Goal: Information Seeking & Learning: Learn about a topic

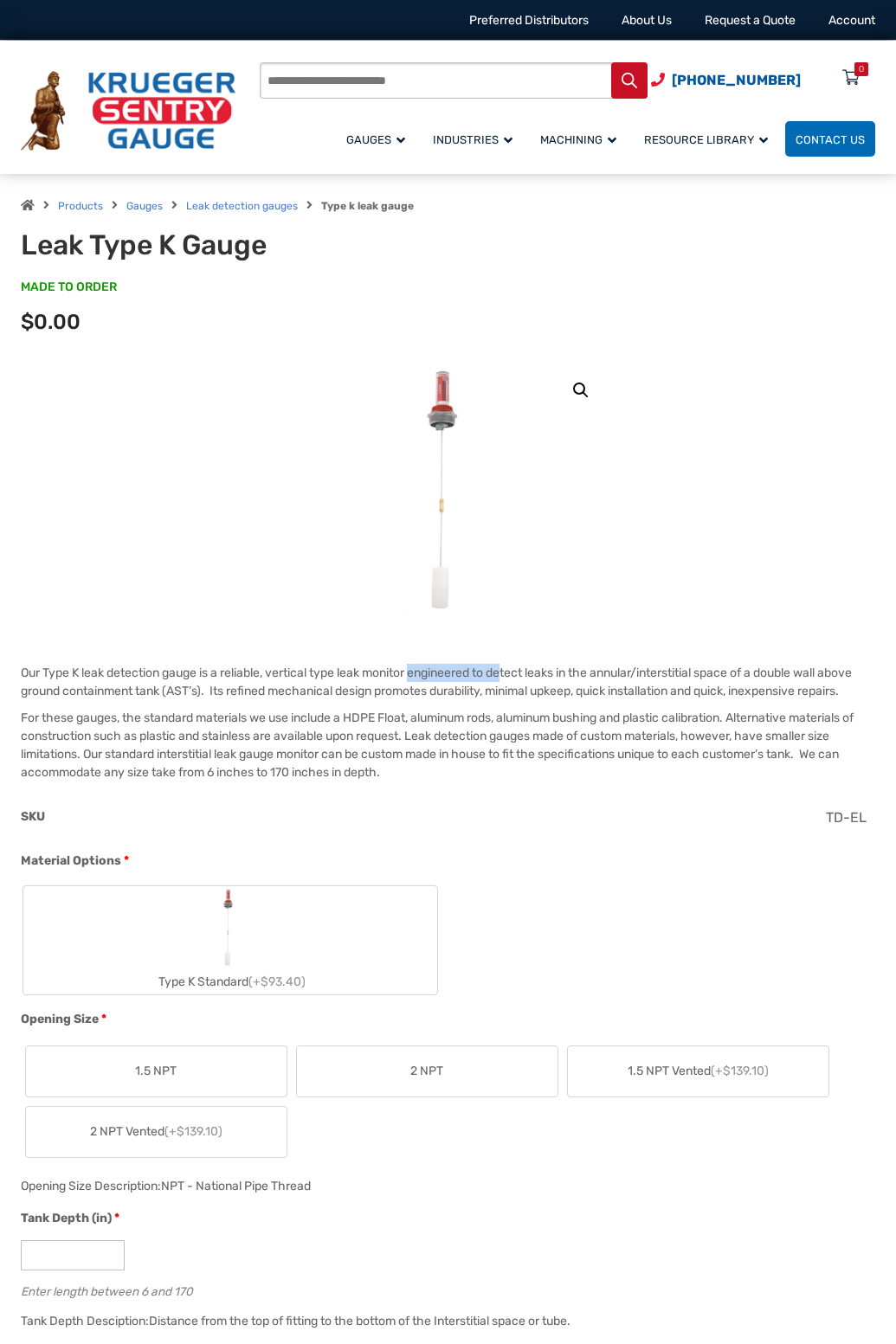
drag, startPoint x: 420, startPoint y: 674, endPoint x: 514, endPoint y: 679, distance: 94.1
click at [514, 679] on p "Our Type K leak detection gauge is a reliable, vertical type leak monitor engin…" at bounding box center [447, 681] width 854 height 36
click at [552, 695] on p "Our Type K leak detection gauge is a reliable, vertical type leak monitor engin…" at bounding box center [447, 681] width 854 height 36
click at [249, 689] on p "Our Type K leak detection gauge is a reliable, vertical type leak monitor engin…" at bounding box center [447, 681] width 854 height 36
drag, startPoint x: 242, startPoint y: 689, endPoint x: 475, endPoint y: 690, distance: 233.0
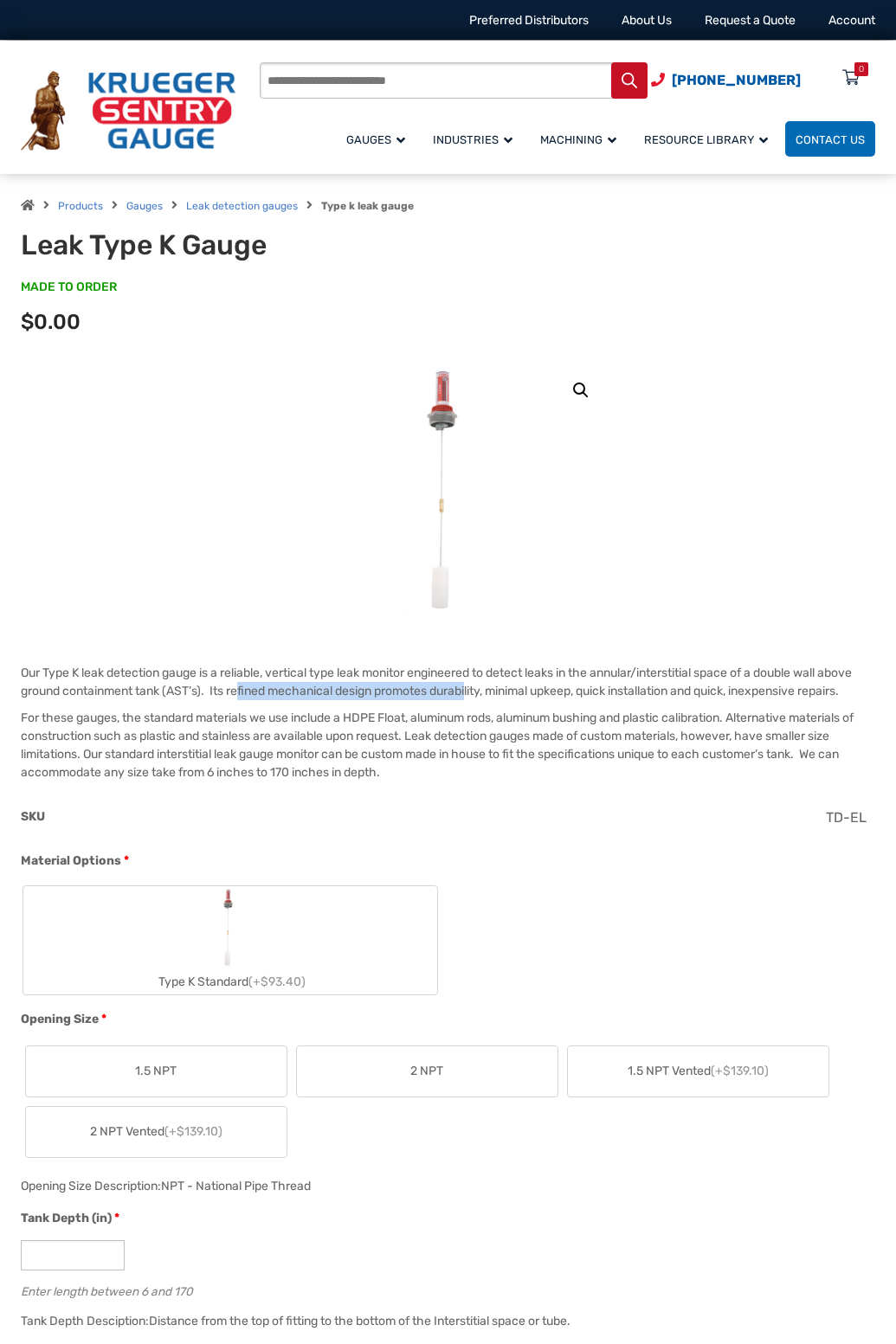
click at [475, 690] on p "Our Type K leak detection gauge is a reliable, vertical type leak monitor engin…" at bounding box center [447, 681] width 854 height 36
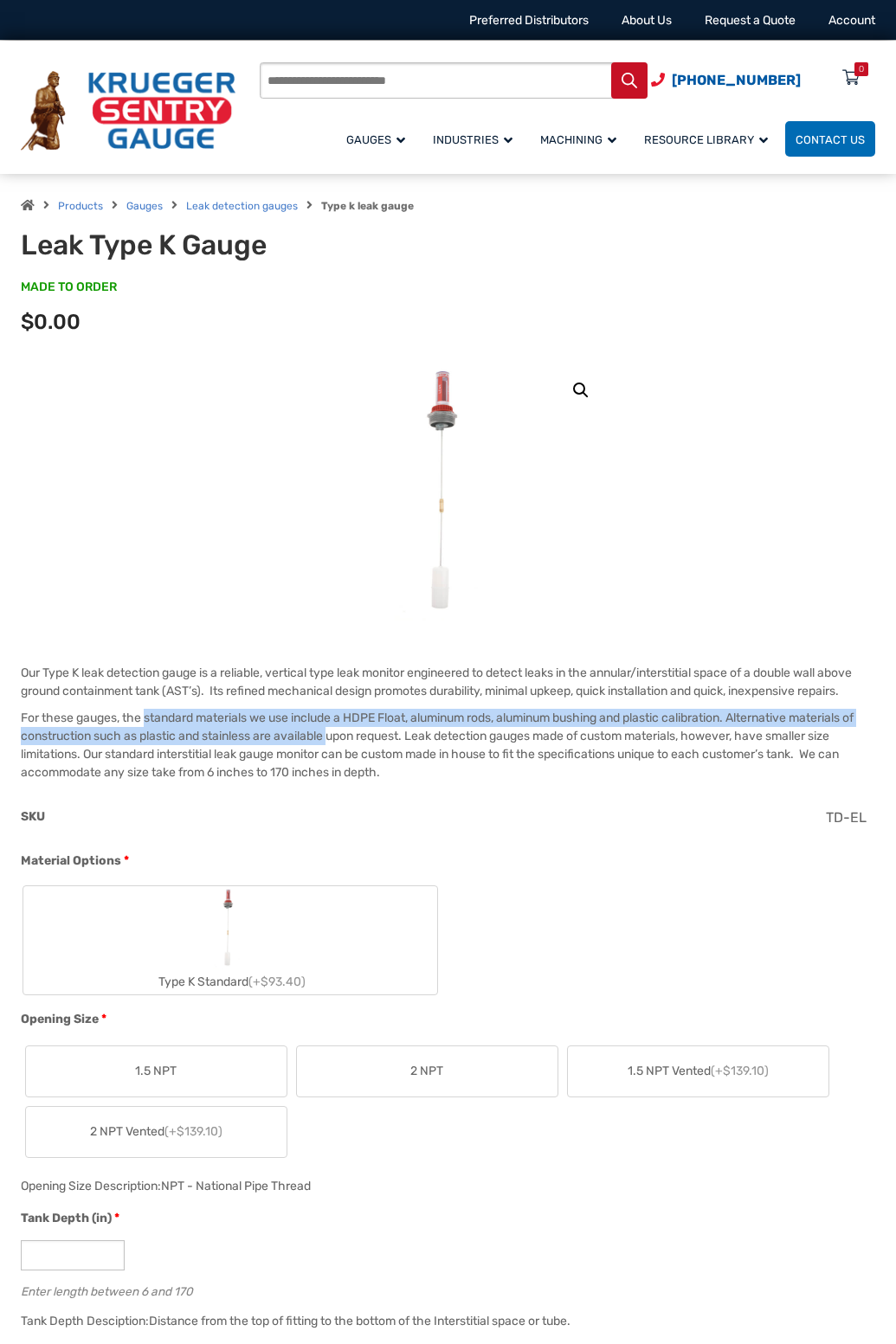
drag, startPoint x: 144, startPoint y: 721, endPoint x: 347, endPoint y: 729, distance: 203.2
click at [347, 729] on p "For these gauges, the standard materials we use include a HDPE Float, aluminum …" at bounding box center [447, 745] width 854 height 72
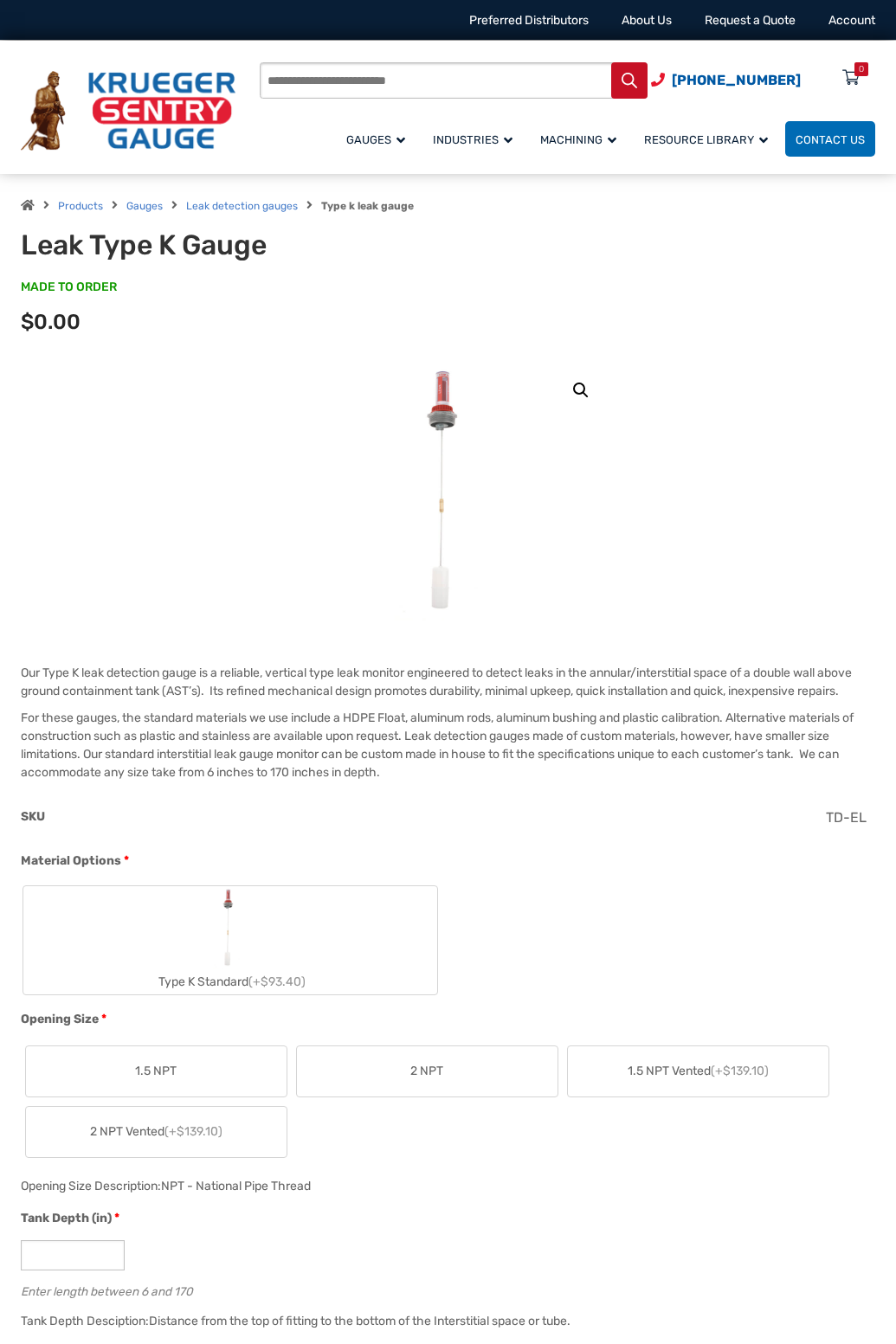
click at [405, 753] on p "For these gauges, the standard materials we use include a HDPE Float, aluminum …" at bounding box center [447, 745] width 854 height 72
click at [476, 758] on p "For these gauges, the standard materials we use include a HDPE Float, aluminum …" at bounding box center [447, 745] width 854 height 72
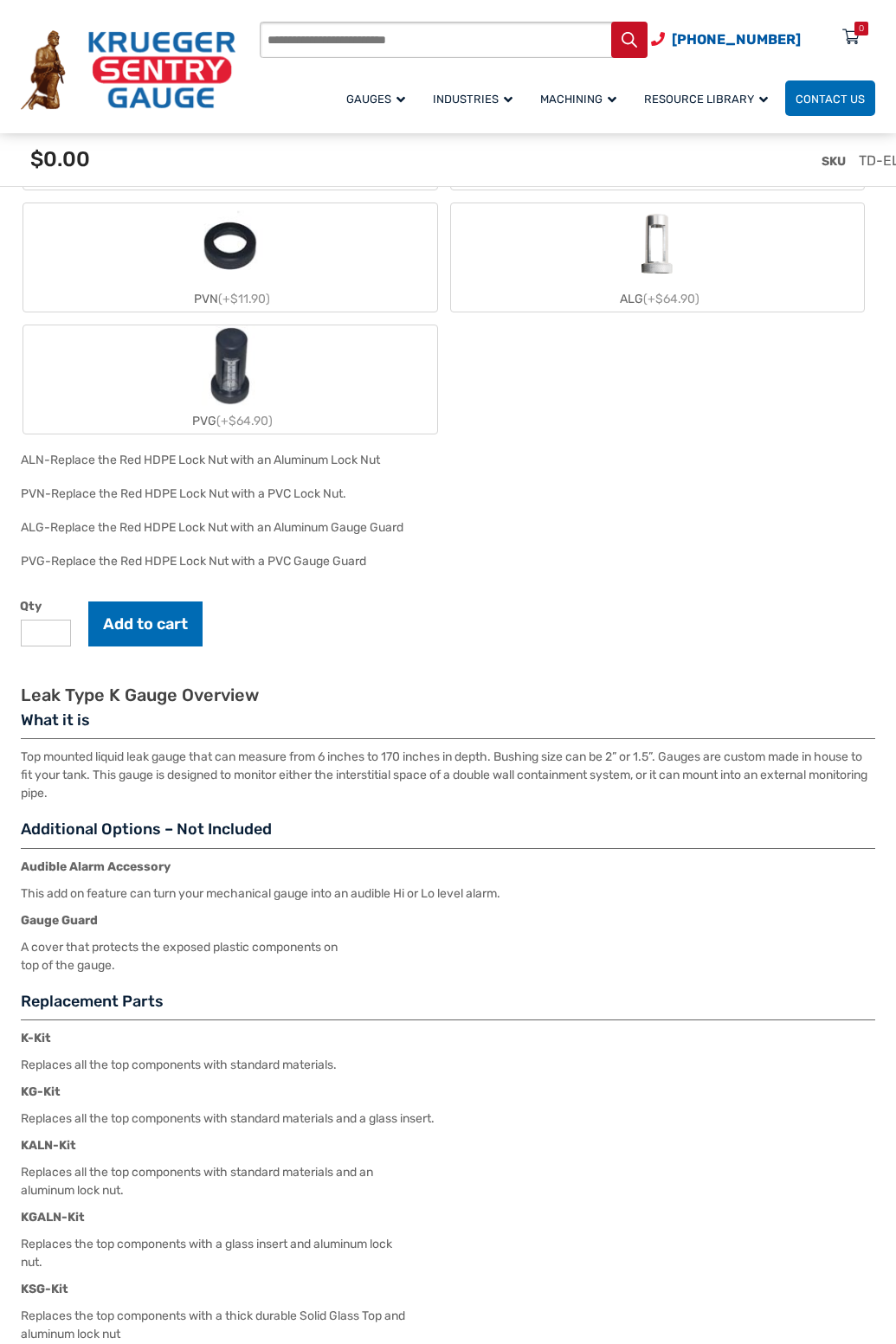
scroll to position [1817, 0]
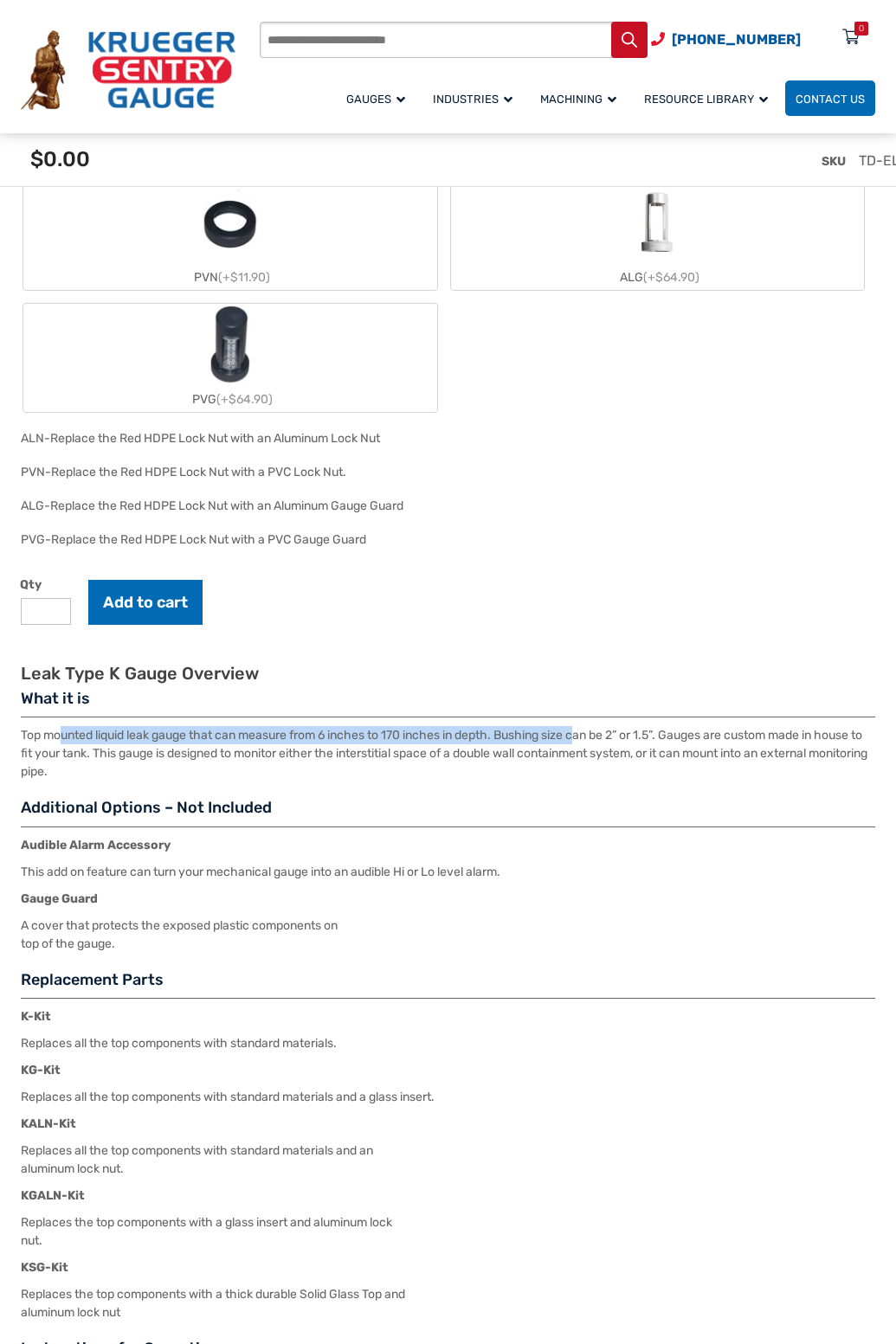
drag, startPoint x: 63, startPoint y: 742, endPoint x: 586, endPoint y: 744, distance: 523.0
click at [586, 744] on p "Top mounted liquid leak gauge that can measure from 6 inches to 170 inches in d…" at bounding box center [447, 753] width 854 height 55
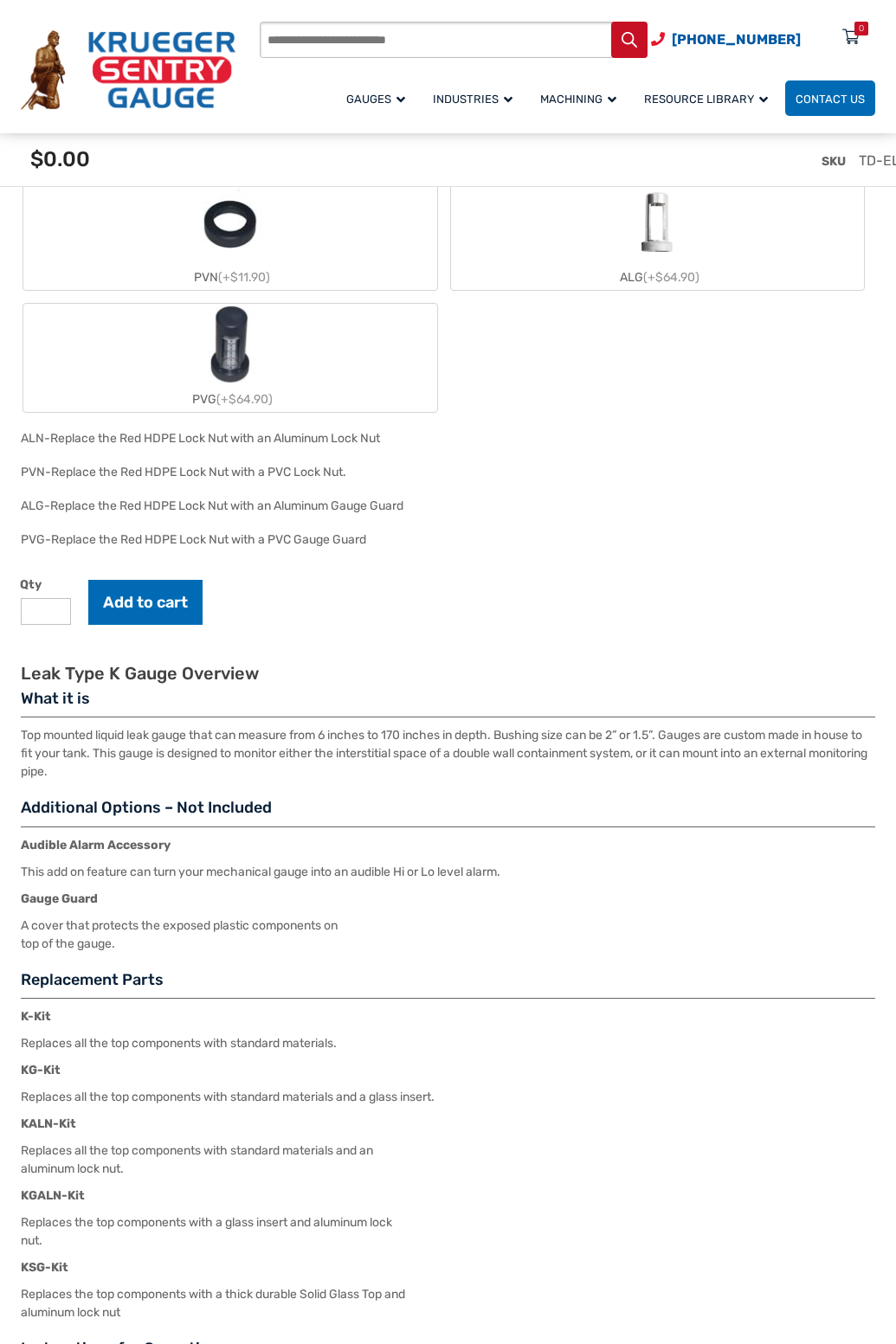
click at [595, 744] on p "Top mounted liquid leak gauge that can measure from 6 inches to 170 inches in d…" at bounding box center [447, 753] width 854 height 55
click at [148, 761] on p "Top mounted liquid leak gauge that can measure from 6 inches to 170 inches in d…" at bounding box center [447, 753] width 854 height 55
drag, startPoint x: 131, startPoint y: 756, endPoint x: 643, endPoint y: 753, distance: 512.0
click at [643, 753] on p "Top mounted liquid leak gauge that can measure from 6 inches to 170 inches in d…" at bounding box center [447, 753] width 854 height 55
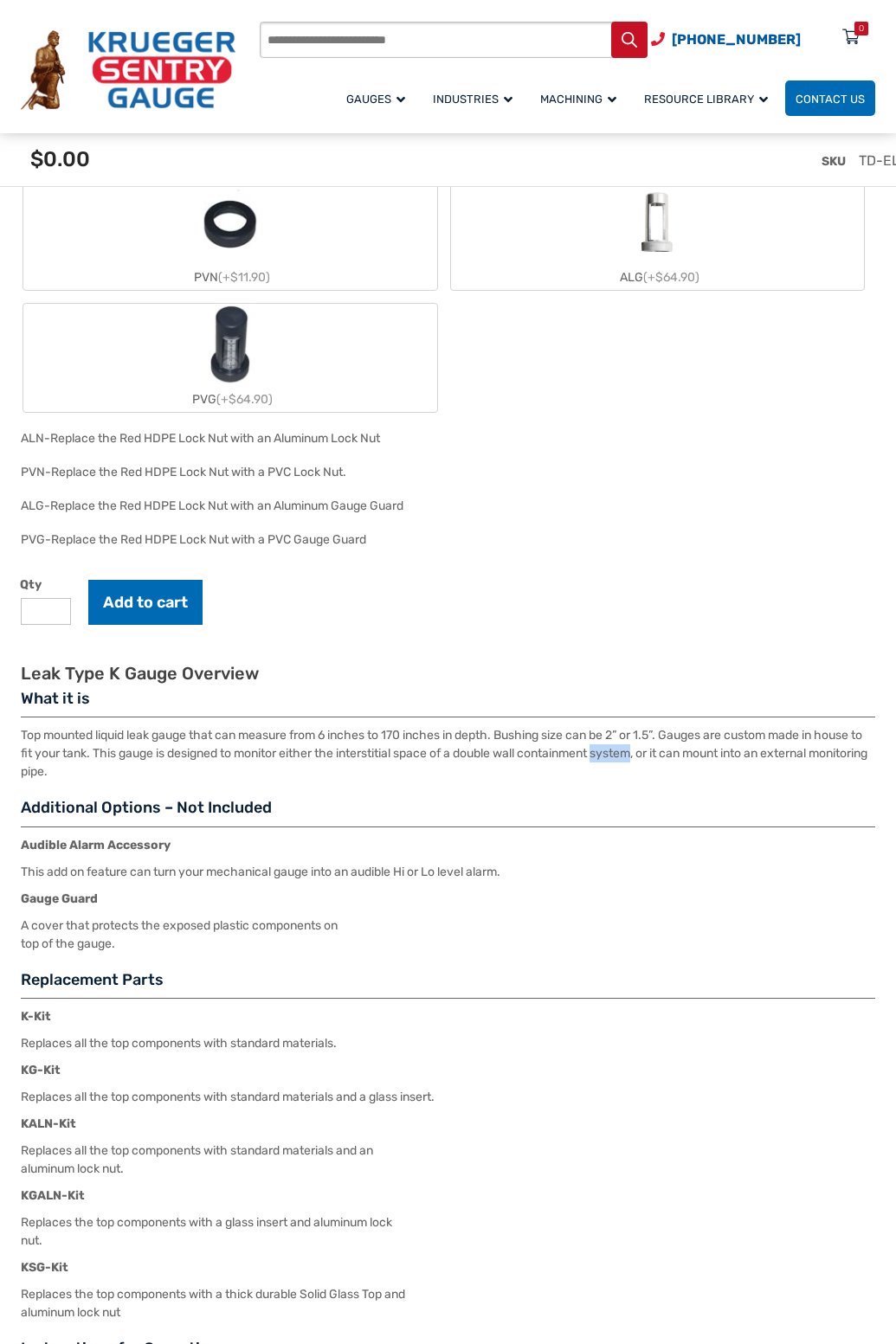
click at [643, 753] on p "Top mounted liquid leak gauge that can measure from 6 inches to 170 inches in d…" at bounding box center [447, 753] width 854 height 55
click at [324, 750] on p "Top mounted liquid leak gauge that can measure from 6 inches to 170 inches in d…" at bounding box center [447, 753] width 854 height 55
click at [7, 769] on div "🔍 Leak Type K Gauge $ 0.00 Our Type K leak detection gauge is a reliable, verti…" at bounding box center [448, 20] width 896 height 2908
click at [46, 776] on p "Top mounted liquid leak gauge that can measure from 6 inches to 170 inches in d…" at bounding box center [447, 753] width 854 height 55
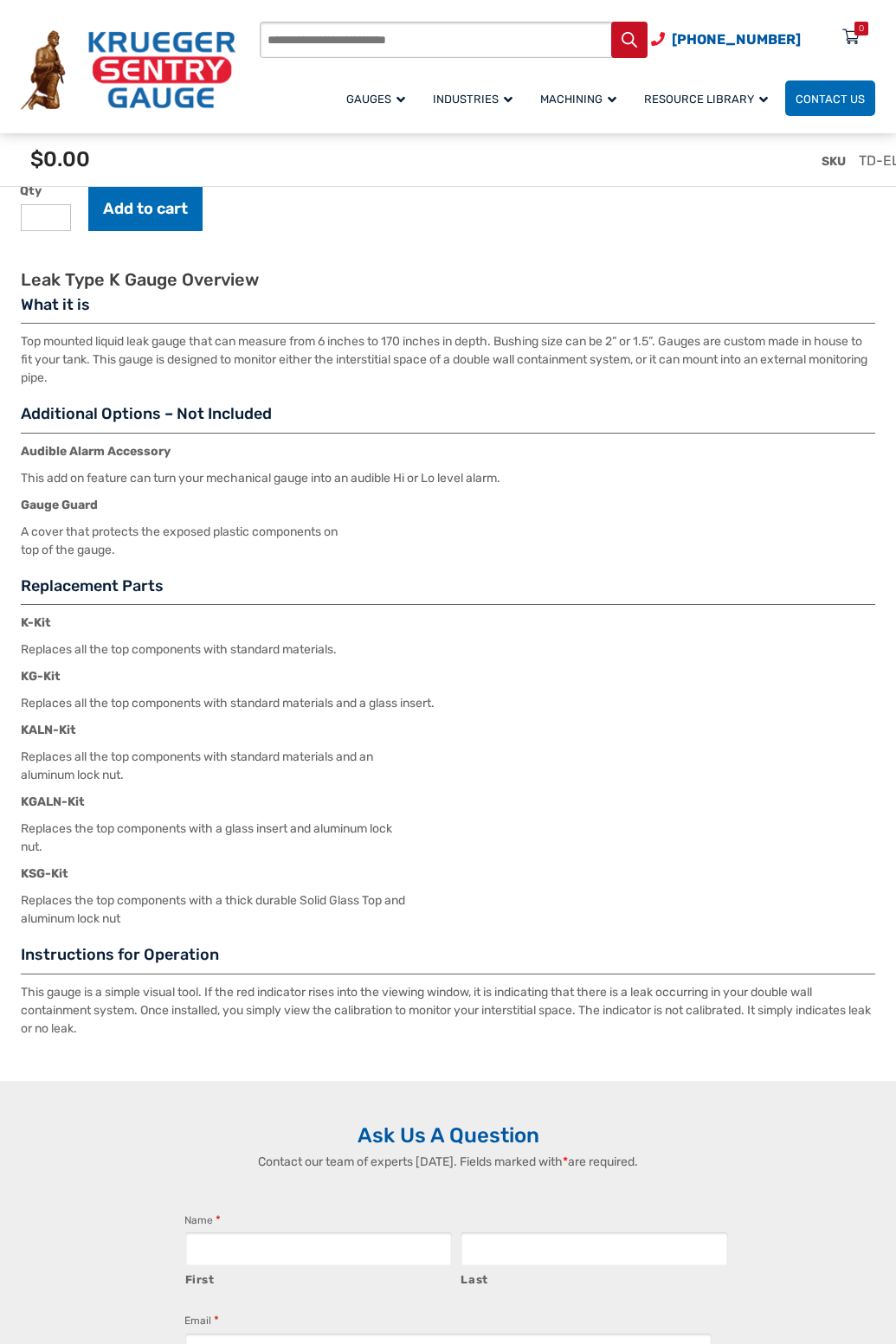
scroll to position [2250, 0]
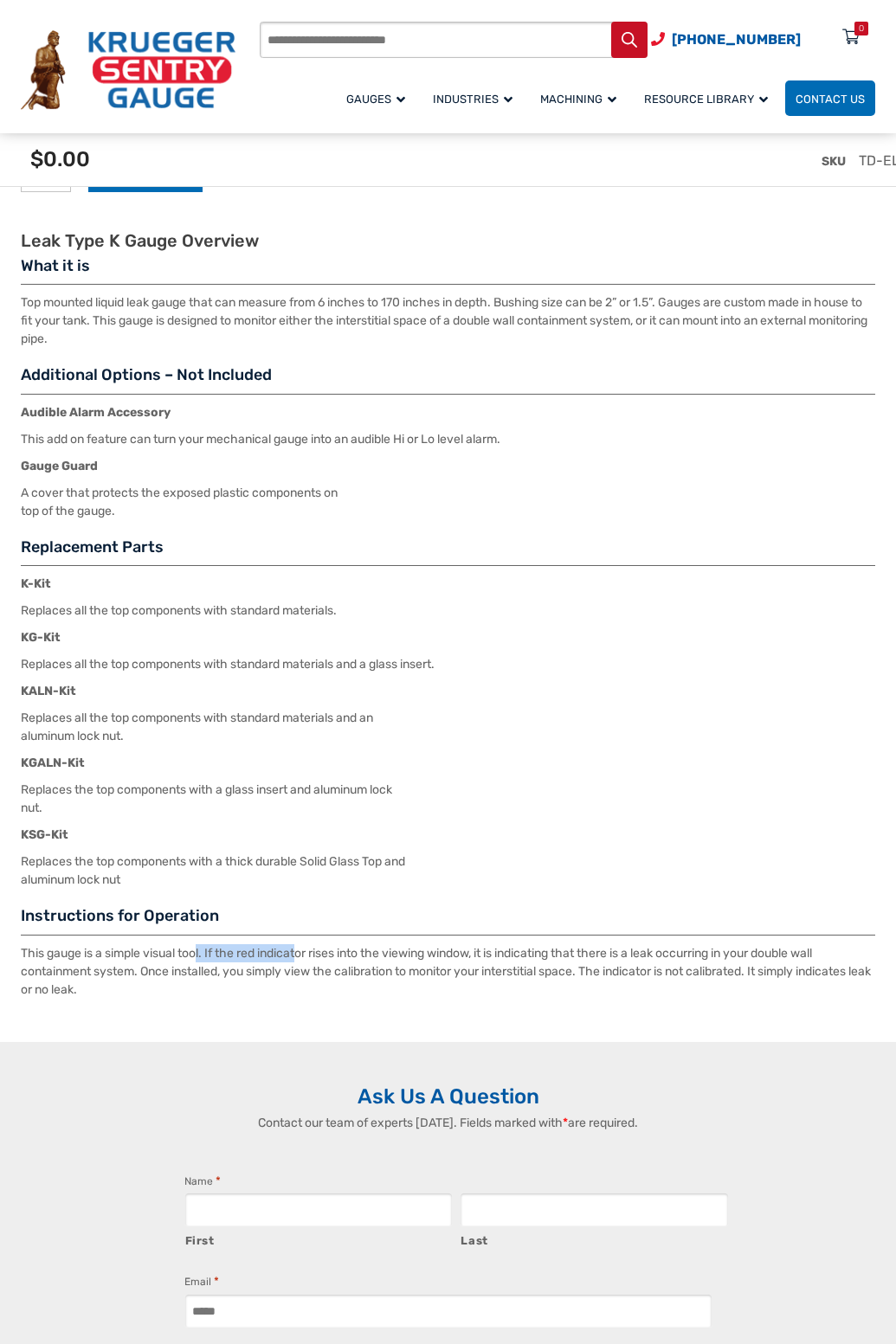
drag, startPoint x: 200, startPoint y: 955, endPoint x: 301, endPoint y: 951, distance: 101.1
click at [301, 951] on p "This gauge is a simple visual tool. If the red indicator rises into the viewing…" at bounding box center [447, 971] width 854 height 55
click at [342, 957] on p "This gauge is a simple visual tool. If the red indicator rises into the viewing…" at bounding box center [447, 971] width 854 height 55
drag, startPoint x: 211, startPoint y: 957, endPoint x: 775, endPoint y: 962, distance: 564.0
click at [775, 962] on p "This gauge is a simple visual tool. If the red indicator rises into the viewing…" at bounding box center [447, 971] width 854 height 55
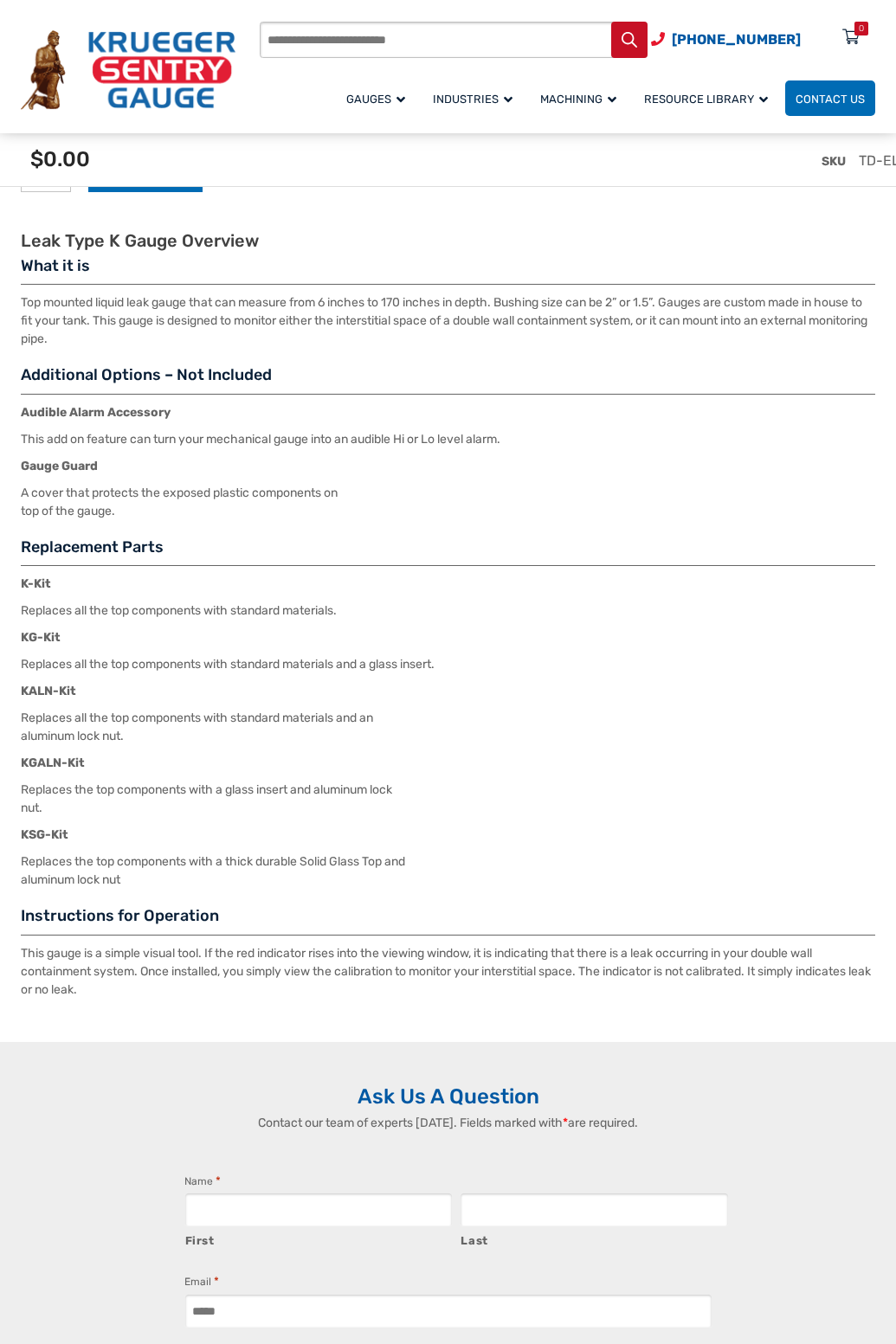
click at [224, 969] on p "This gauge is a simple visual tool. If the red indicator rises into the viewing…" at bounding box center [447, 971] width 854 height 55
drag, startPoint x: 160, startPoint y: 977, endPoint x: 427, endPoint y: 977, distance: 267.0
click at [427, 977] on p "This gauge is a simple visual tool. If the red indicator rises into the viewing…" at bounding box center [447, 971] width 854 height 55
click at [148, 967] on p "This gauge is a simple visual tool. If the red indicator rises into the viewing…" at bounding box center [447, 971] width 854 height 55
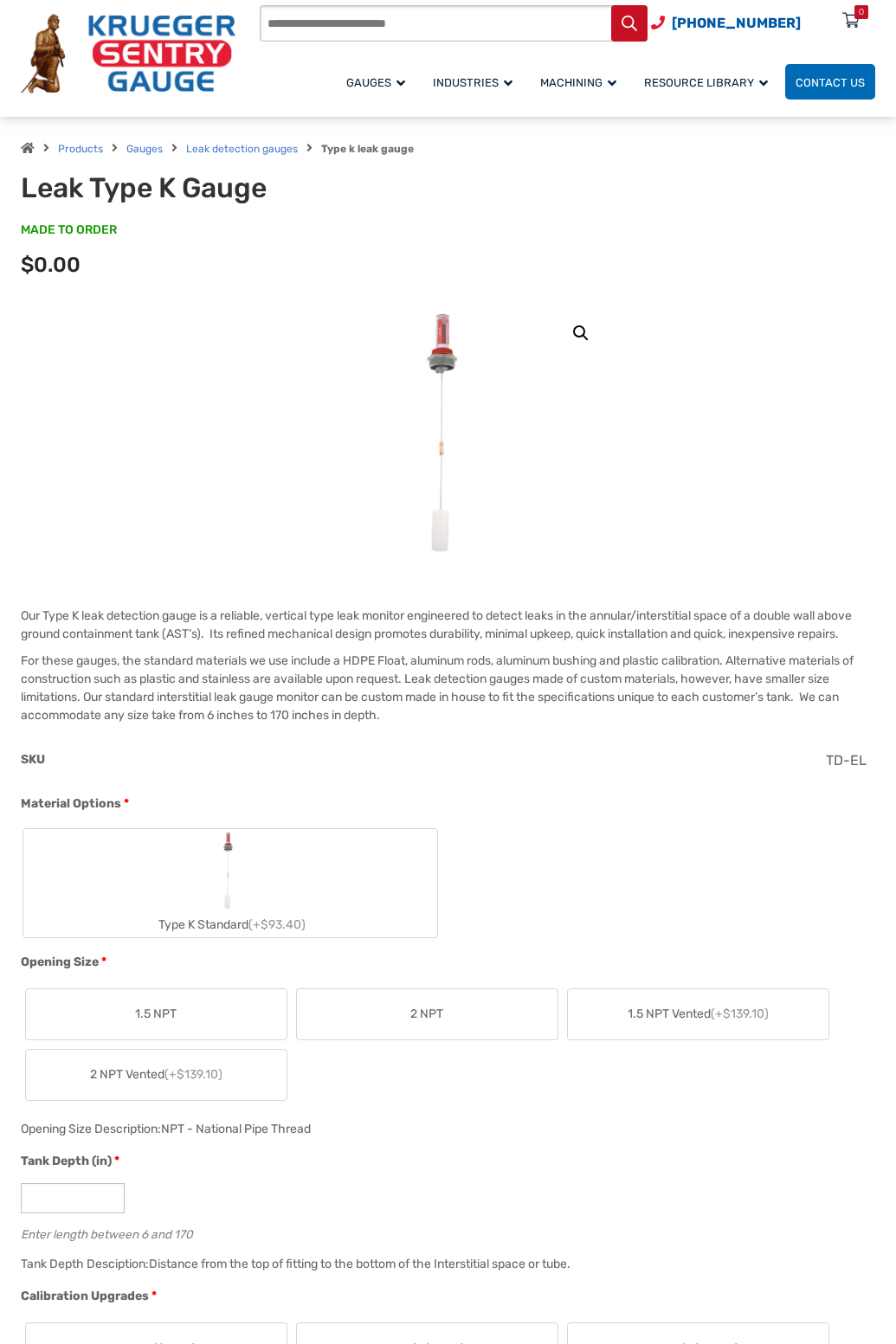
scroll to position [0, 0]
